Goal: Task Accomplishment & Management: Manage account settings

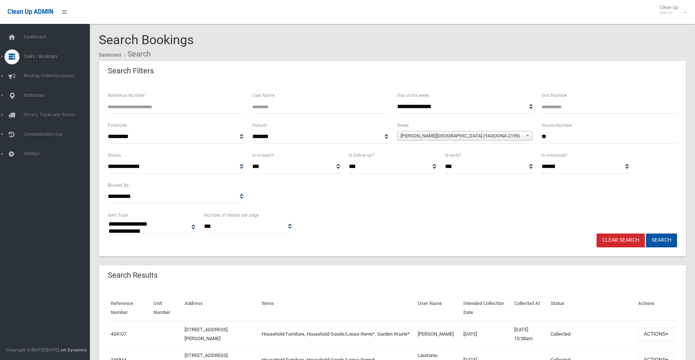
select select
drag, startPoint x: 555, startPoint y: 135, endPoint x: 533, endPoint y: 135, distance: 22.1
click at [533, 135] on div "**********" at bounding box center [392, 136] width 578 height 30
type input "**"
click at [422, 134] on span "Arnold Avenue (YAGOONA 2199)" at bounding box center [461, 135] width 122 height 9
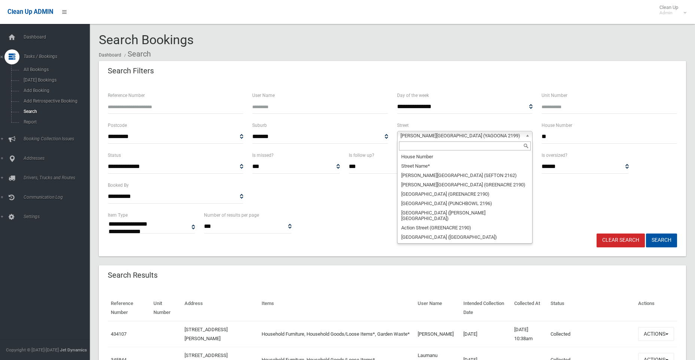
scroll to position [808, 0]
click at [419, 143] on input "text" at bounding box center [465, 145] width 132 height 9
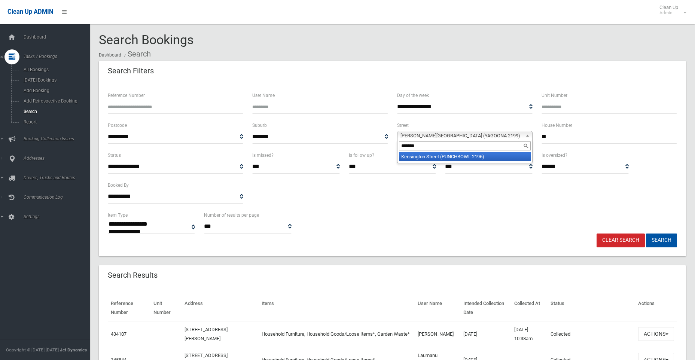
type input "*******"
click at [462, 156] on li "Kensing ton Street (PUNCHBOWL 2196)" at bounding box center [465, 156] width 132 height 9
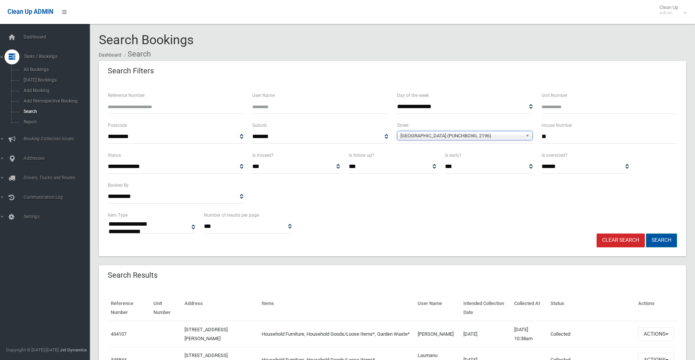
click at [663, 237] on button "Search" at bounding box center [661, 240] width 31 height 14
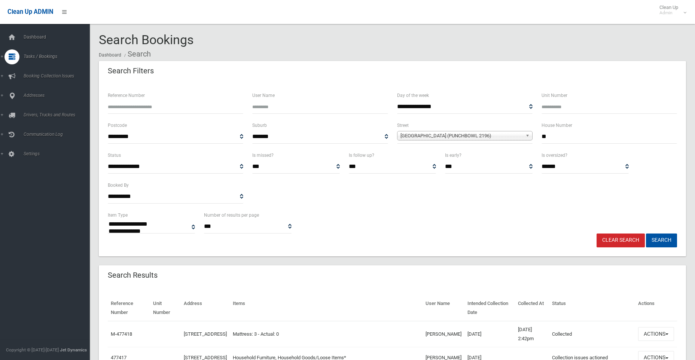
select select
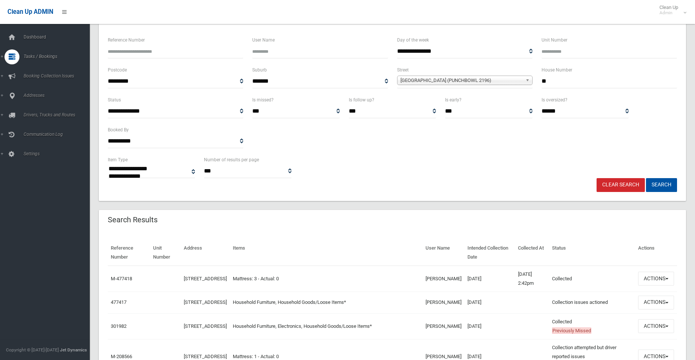
scroll to position [161, 0]
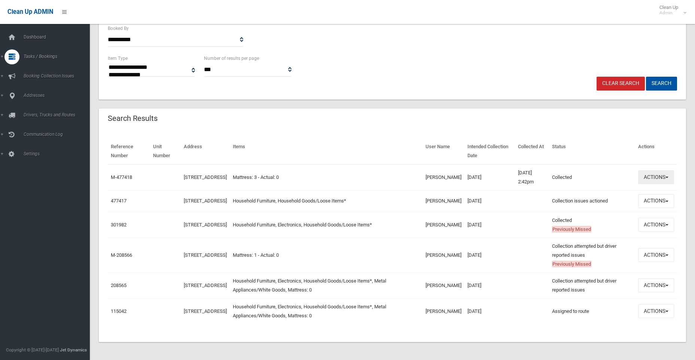
click at [654, 174] on button "Actions" at bounding box center [656, 177] width 36 height 14
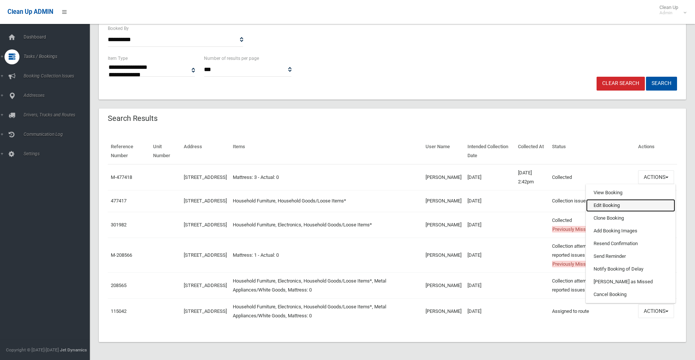
click at [605, 202] on link "Edit Booking" at bounding box center [630, 205] width 89 height 13
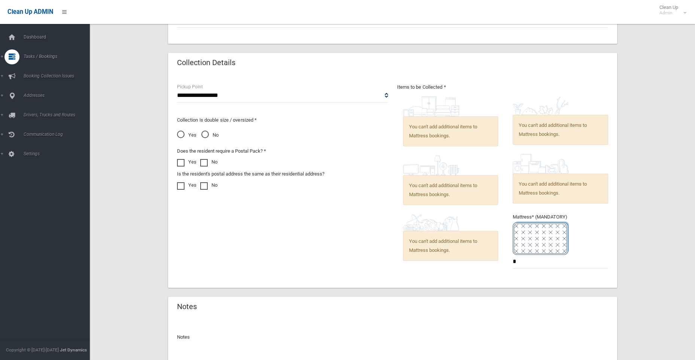
scroll to position [537, 0]
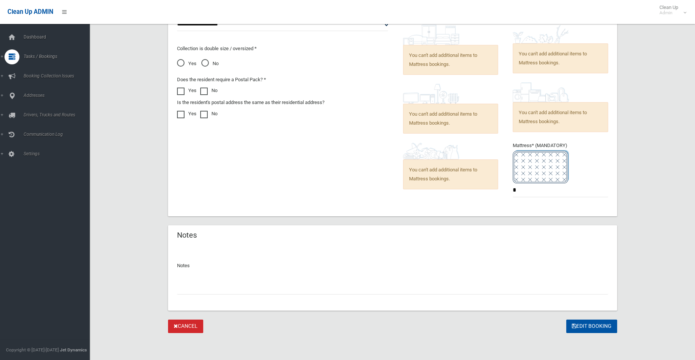
click at [204, 288] on input "text" at bounding box center [392, 288] width 431 height 14
type input "*"
click at [230, 287] on input "**********" at bounding box center [392, 288] width 431 height 14
type input "**********"
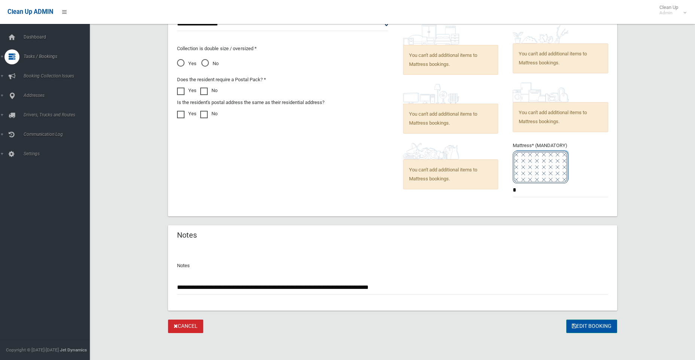
click at [582, 326] on button "Edit Booking" at bounding box center [591, 327] width 51 height 14
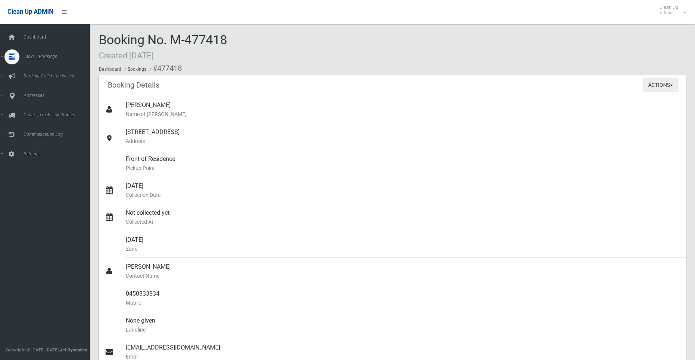
click at [648, 83] on button "Actions" at bounding box center [660, 85] width 36 height 14
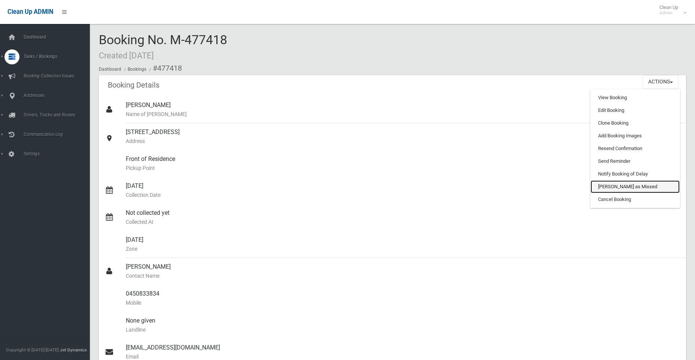
click at [613, 187] on link "Mark as Missed" at bounding box center [634, 186] width 89 height 13
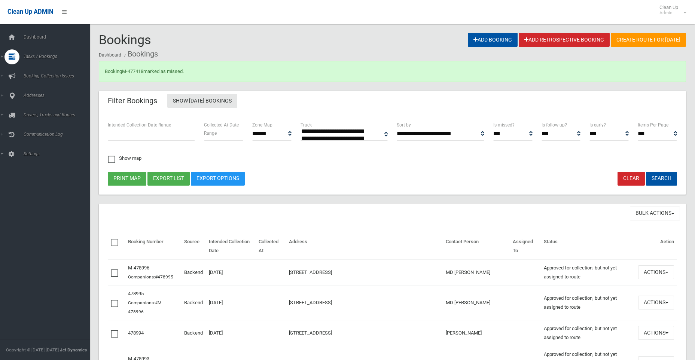
select select
click at [135, 70] on link "M-477418" at bounding box center [132, 71] width 21 height 6
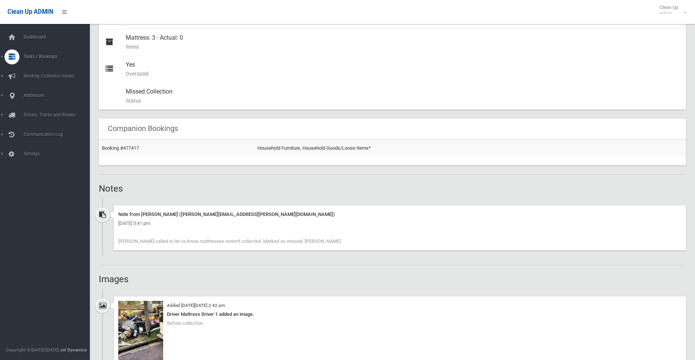
scroll to position [524, 0]
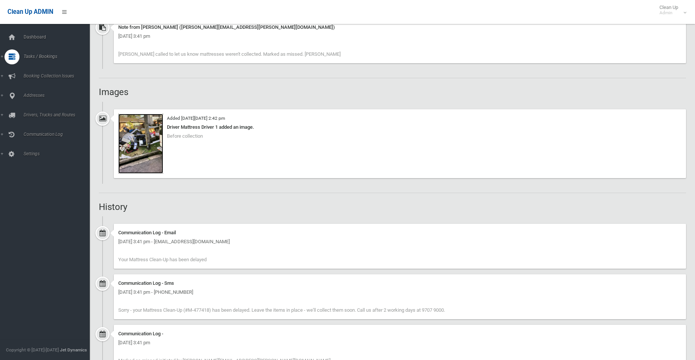
click at [151, 140] on img at bounding box center [140, 144] width 45 height 60
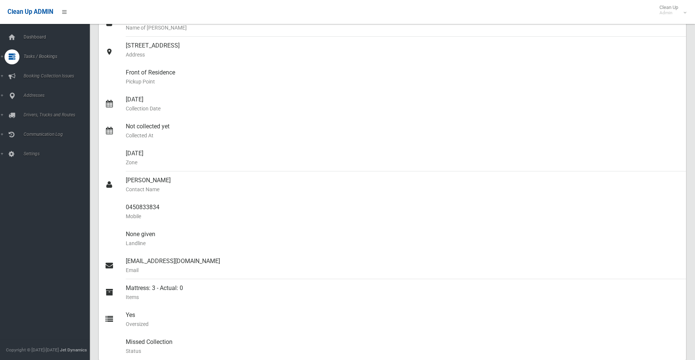
scroll to position [0, 0]
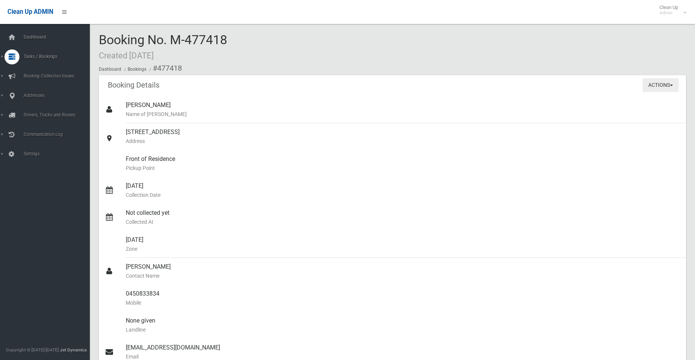
click at [657, 88] on button "Actions" at bounding box center [660, 85] width 36 height 14
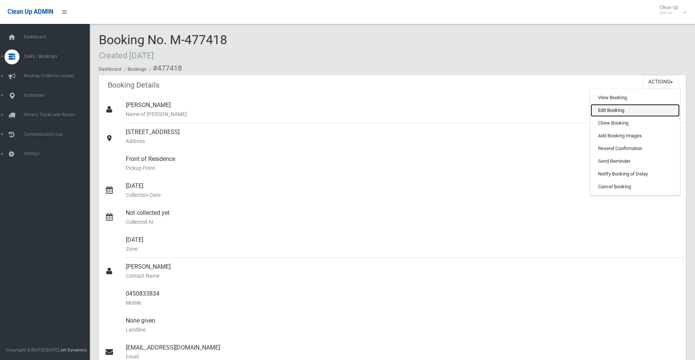
click at [606, 107] on link "Edit Booking" at bounding box center [634, 110] width 89 height 13
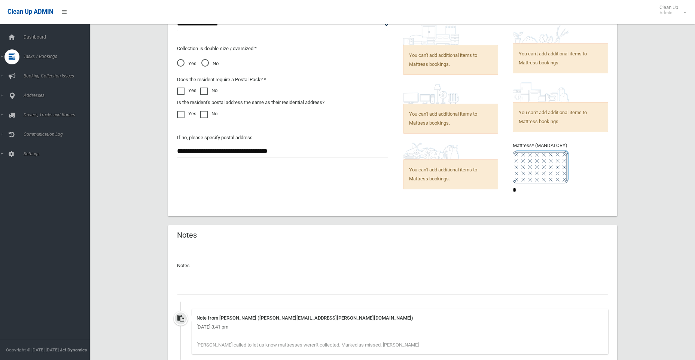
scroll to position [602, 0]
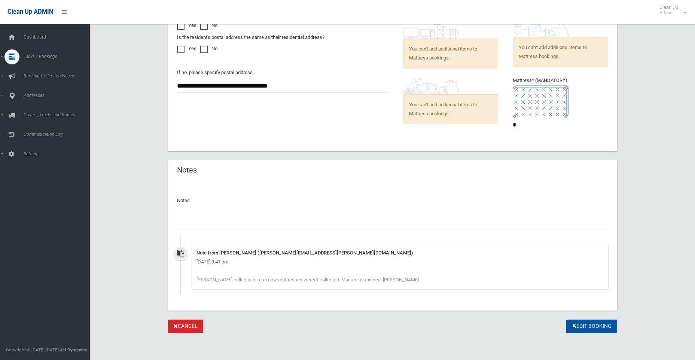
click at [189, 224] on input "text" at bounding box center [392, 223] width 431 height 14
type input "**********"
click at [580, 327] on button "Edit Booking" at bounding box center [591, 327] width 51 height 14
